Goal: Information Seeking & Learning: Check status

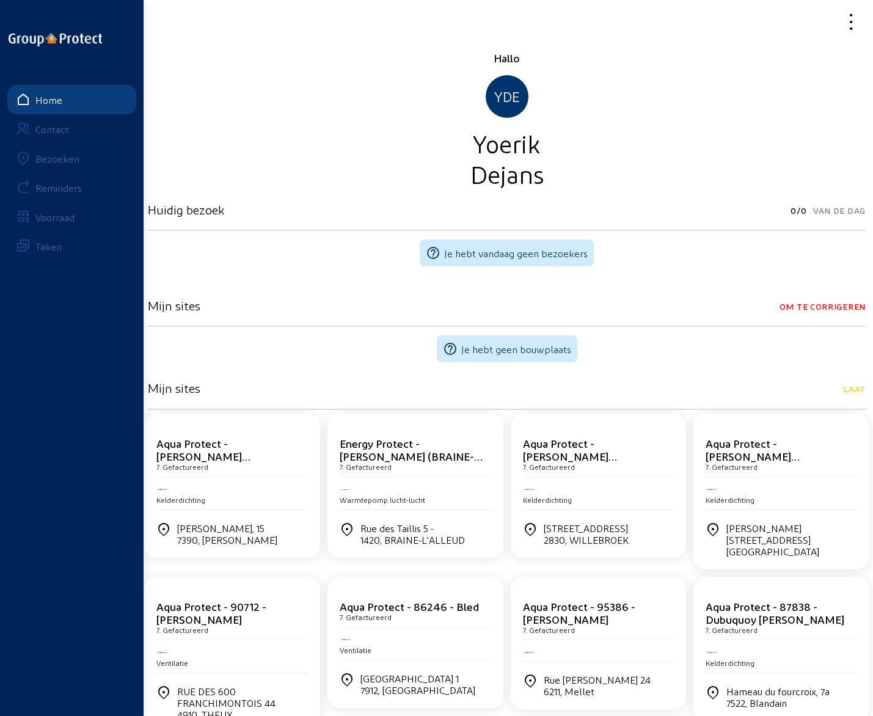
click at [63, 163] on div "Bezoeken" at bounding box center [57, 159] width 44 height 12
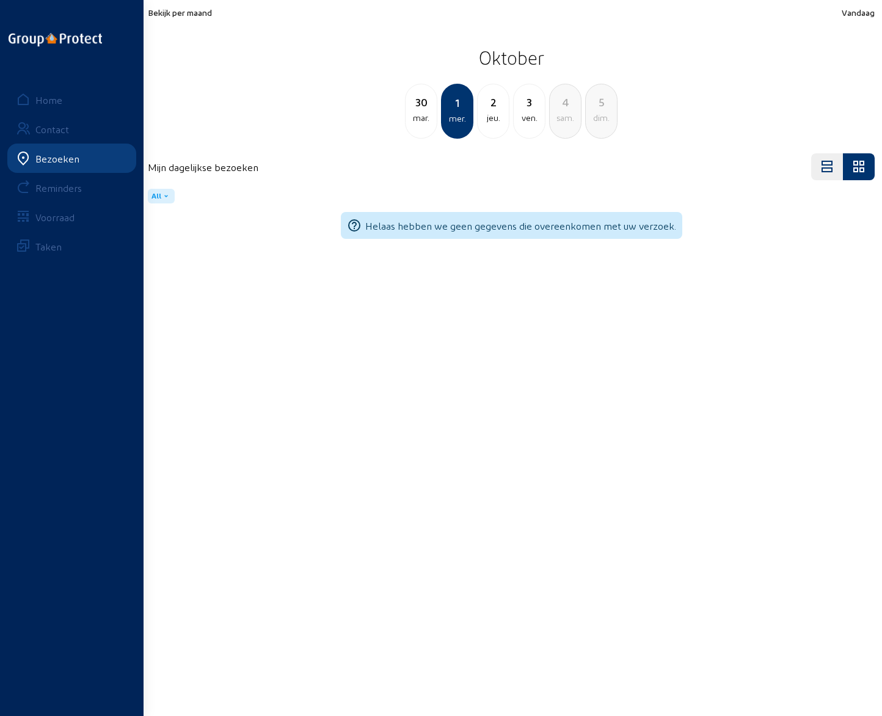
click at [495, 113] on div "jeu." at bounding box center [493, 118] width 31 height 15
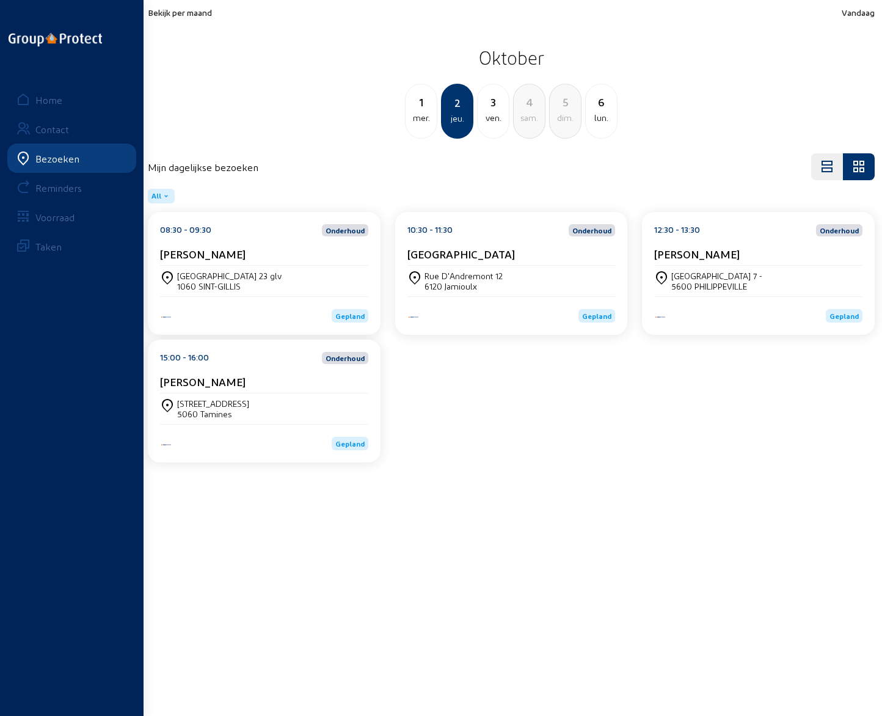
click at [208, 256] on cam-card-title "[PERSON_NAME]" at bounding box center [203, 253] width 86 height 13
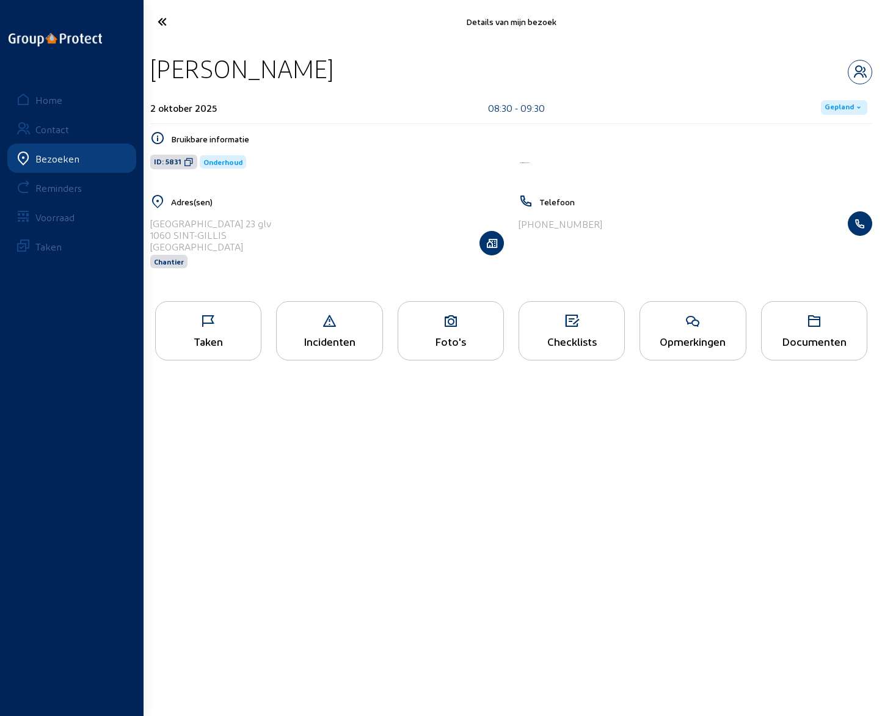
click at [695, 331] on div "Opmerkingen" at bounding box center [693, 330] width 106 height 59
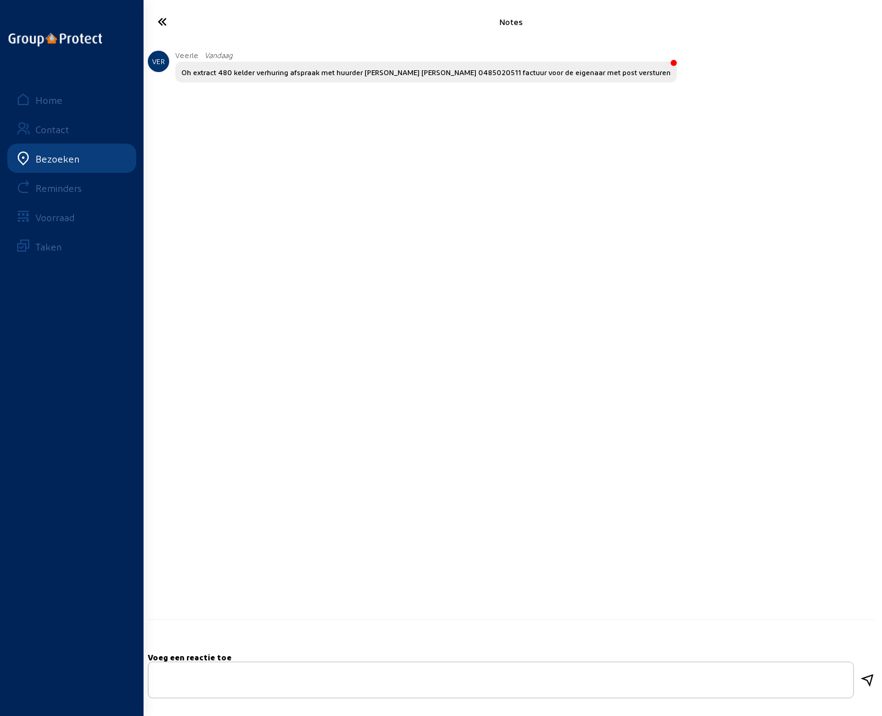
click at [162, 16] on icon at bounding box center [202, 21] width 101 height 21
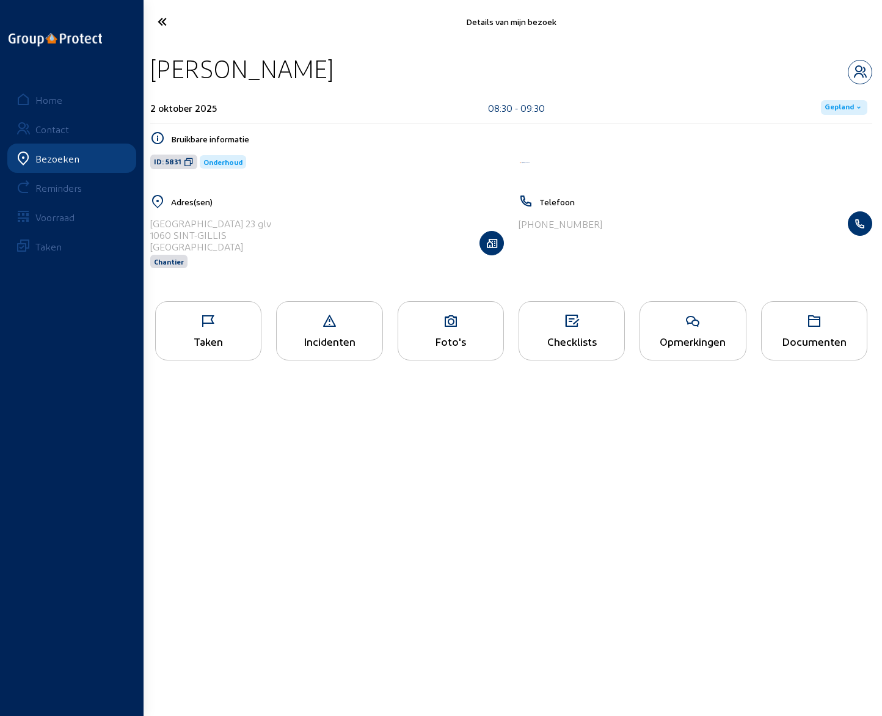
click at [162, 21] on icon at bounding box center [202, 21] width 101 height 21
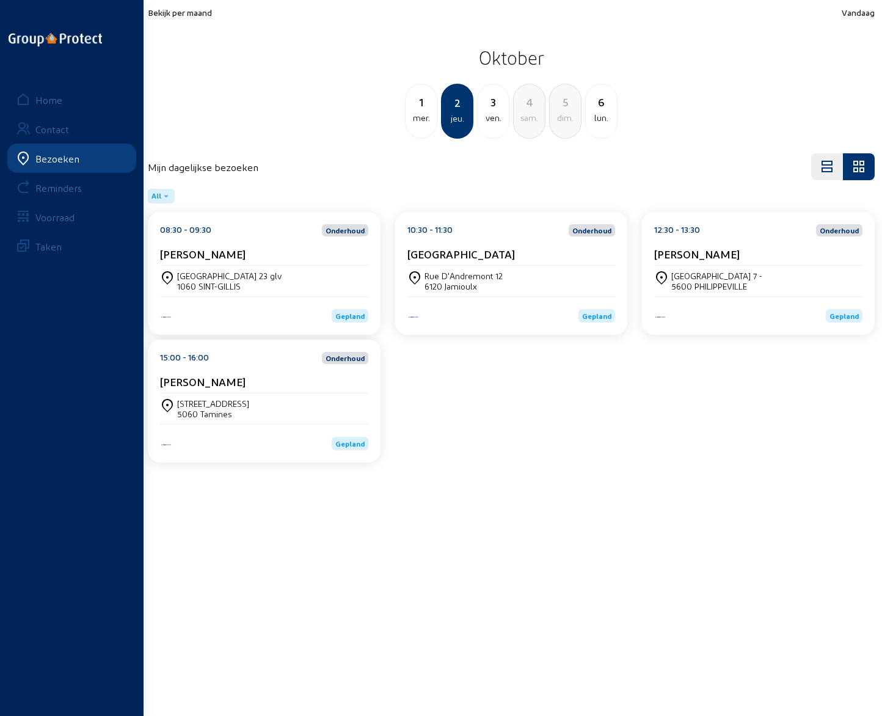
click at [435, 257] on cam-card-title "[GEOGRAPHIC_DATA]" at bounding box center [462, 253] width 108 height 13
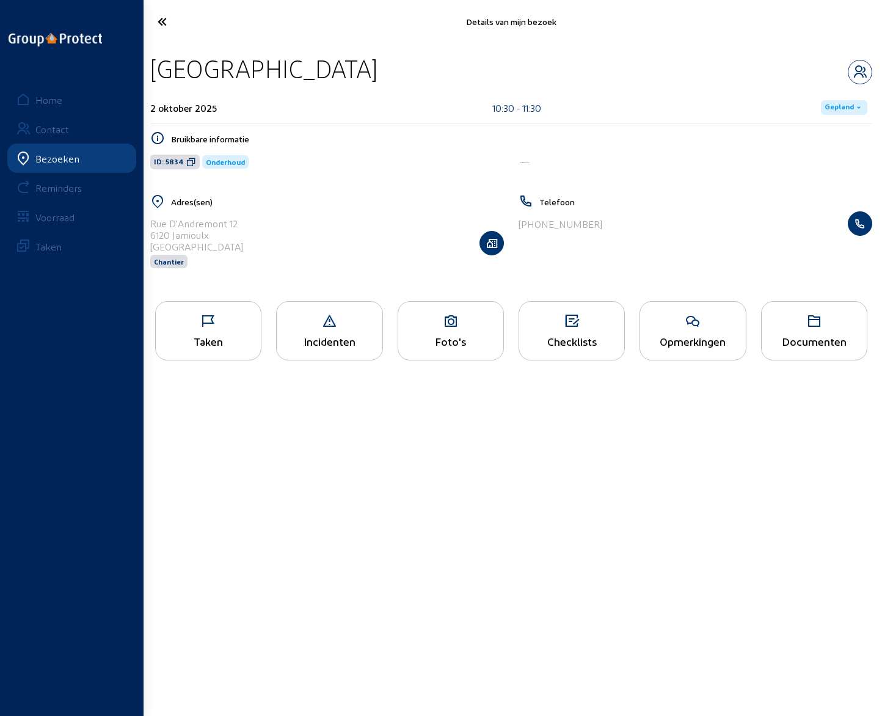
click at [690, 334] on div "Opmerkingen" at bounding box center [693, 330] width 106 height 59
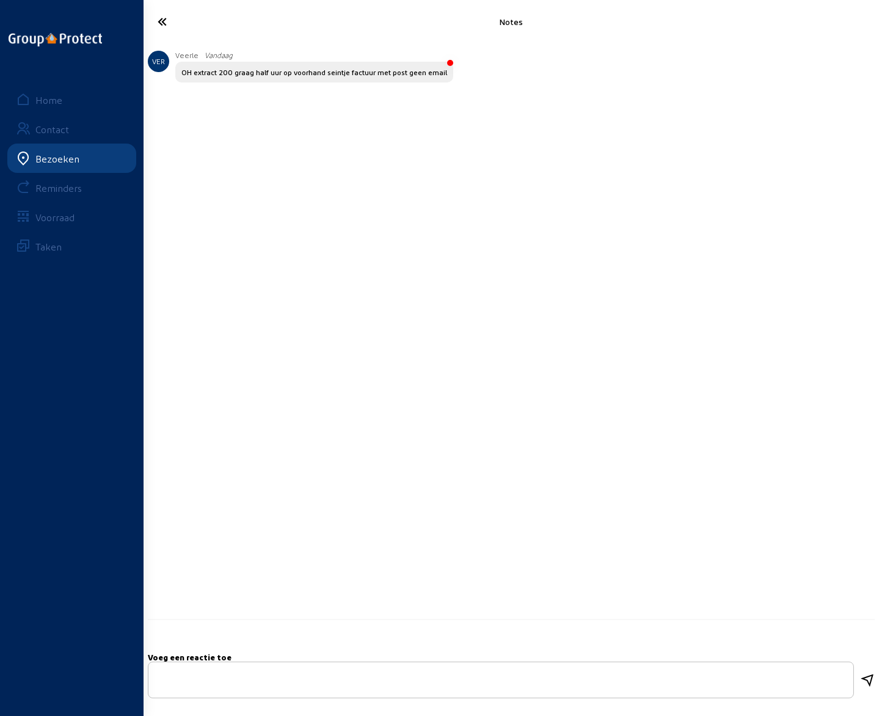
click at [156, 22] on icon at bounding box center [202, 21] width 101 height 21
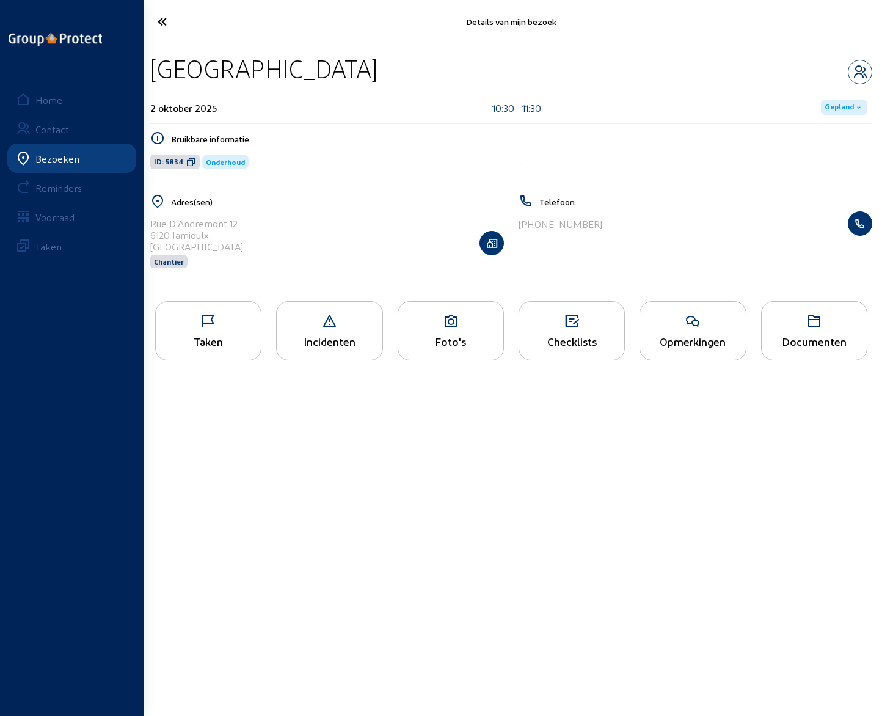
click at [159, 22] on icon at bounding box center [202, 21] width 101 height 21
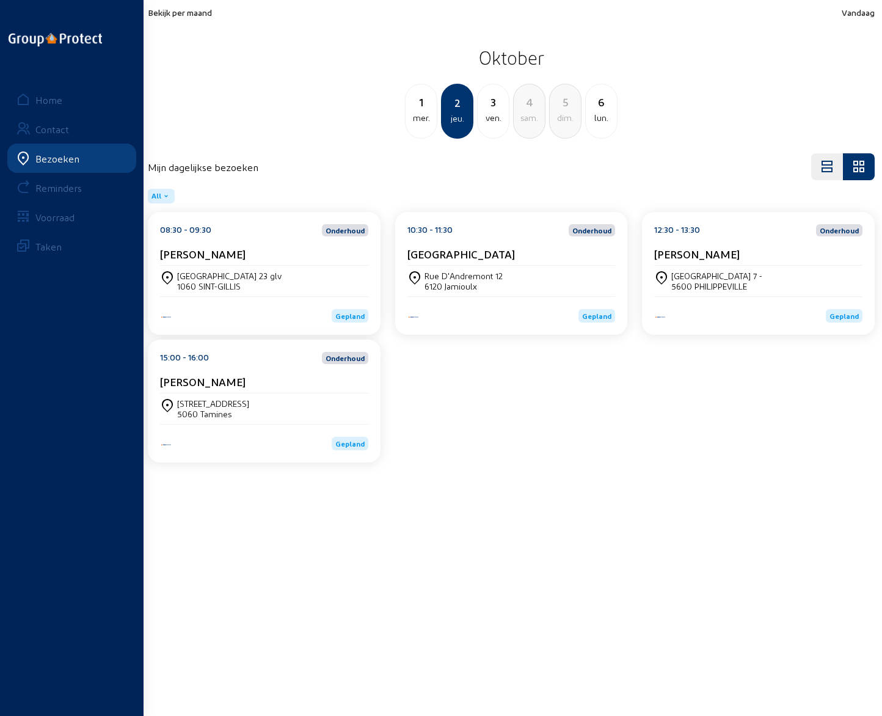
click at [700, 254] on cam-card-title "[PERSON_NAME]" at bounding box center [697, 253] width 86 height 13
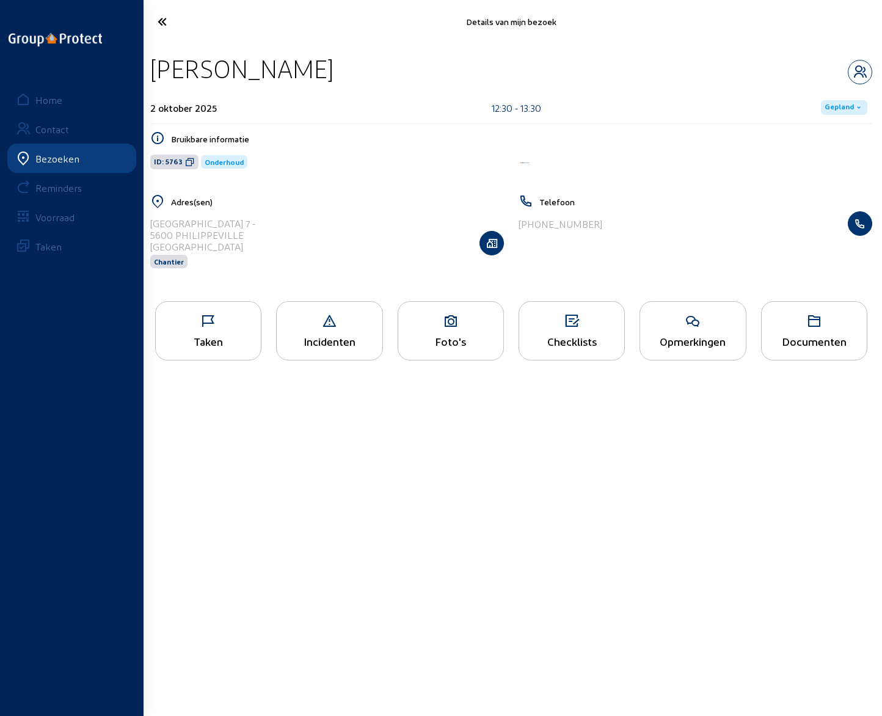
click at [695, 325] on icon at bounding box center [692, 321] width 105 height 15
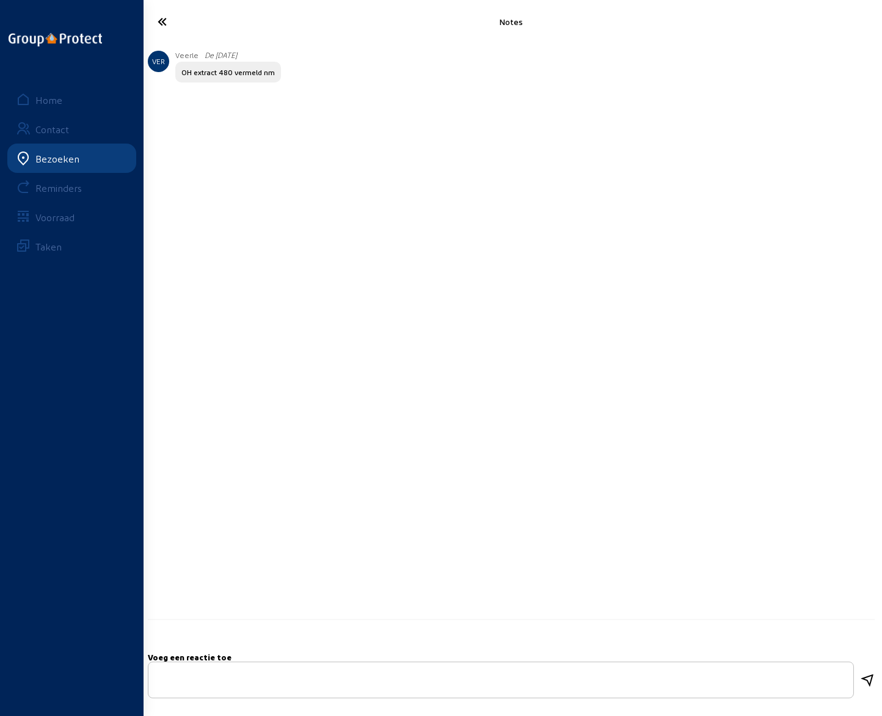
click at [165, 23] on icon at bounding box center [202, 21] width 101 height 21
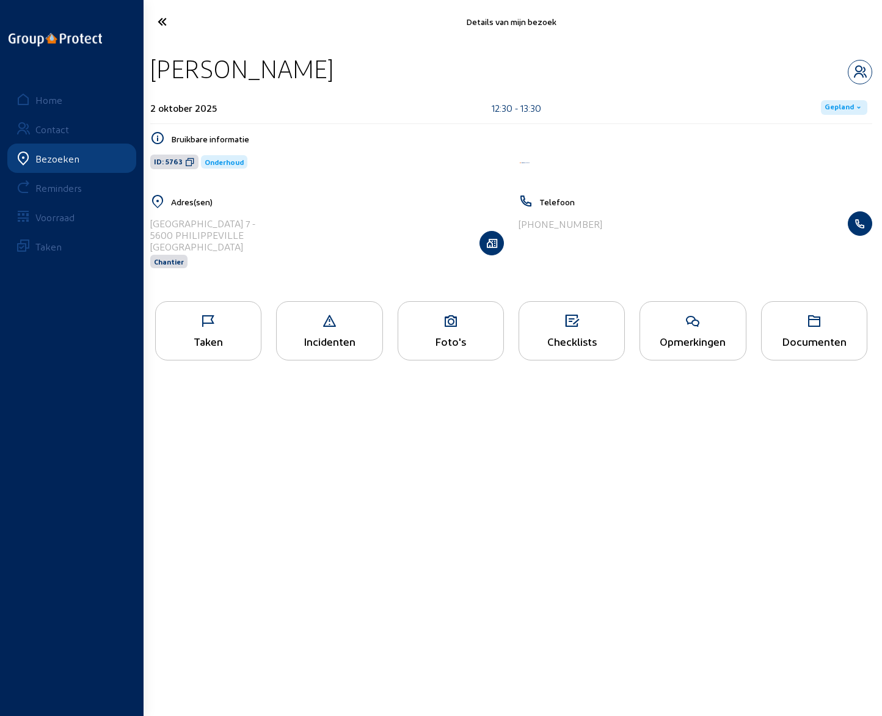
click at [164, 23] on icon at bounding box center [202, 21] width 101 height 21
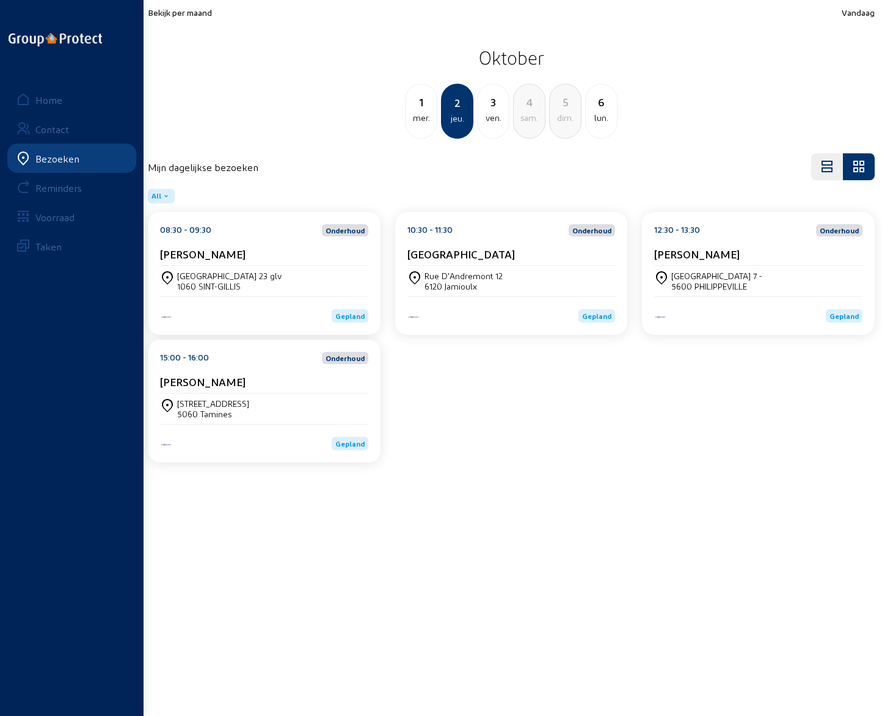
click at [219, 385] on cam-card-title "[PERSON_NAME]" at bounding box center [203, 381] width 86 height 13
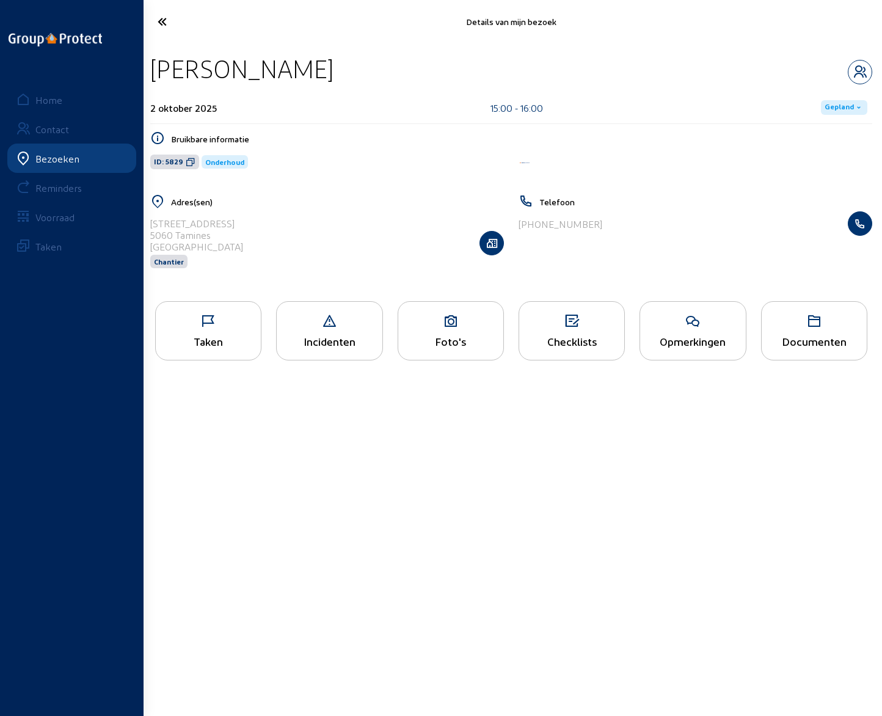
click at [693, 323] on icon at bounding box center [692, 321] width 105 height 15
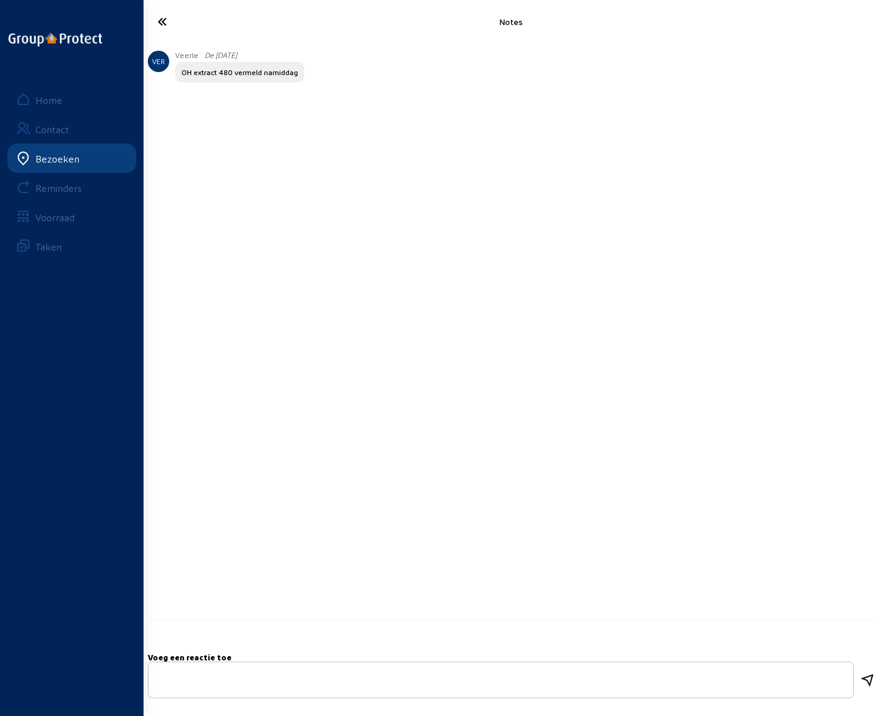
click at [159, 23] on icon at bounding box center [202, 21] width 101 height 21
